Goal: Task Accomplishment & Management: Use online tool/utility

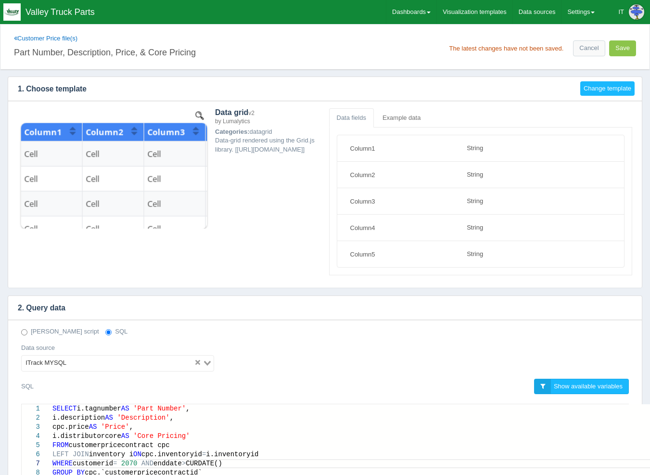
select select "string"
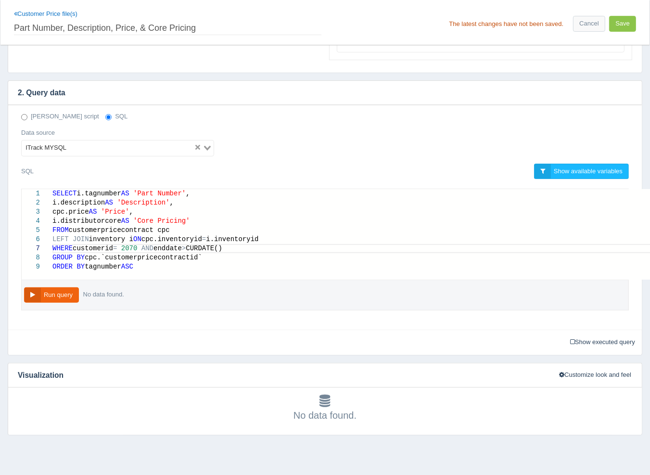
scroll to position [55, 85]
click at [583, 21] on link "Cancel" at bounding box center [589, 24] width 32 height 16
